Goal: Navigation & Orientation: Understand site structure

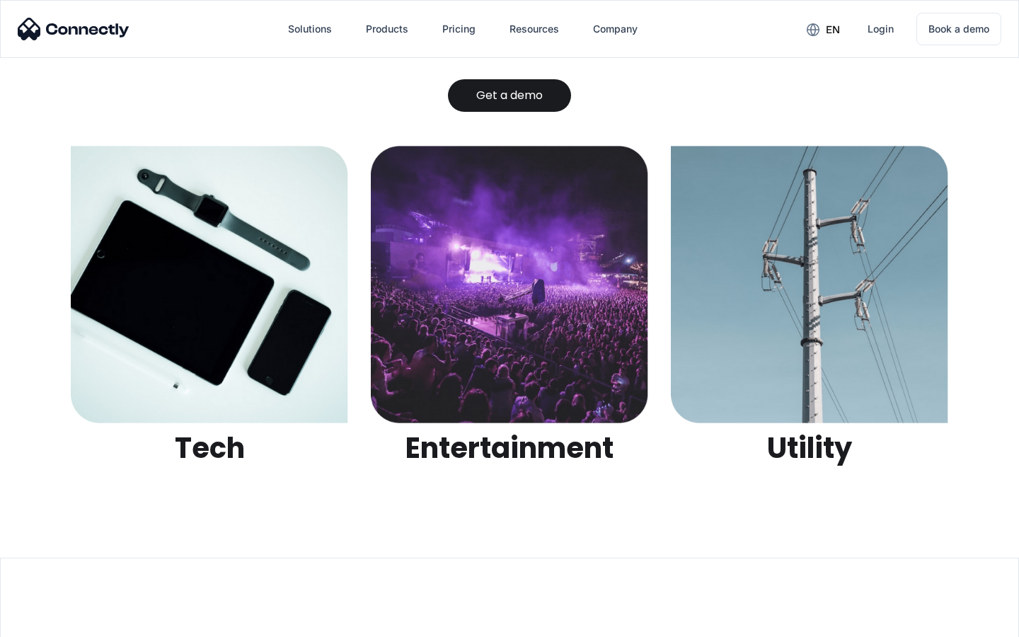
scroll to position [4464, 0]
